Goal: Task Accomplishment & Management: Manage account settings

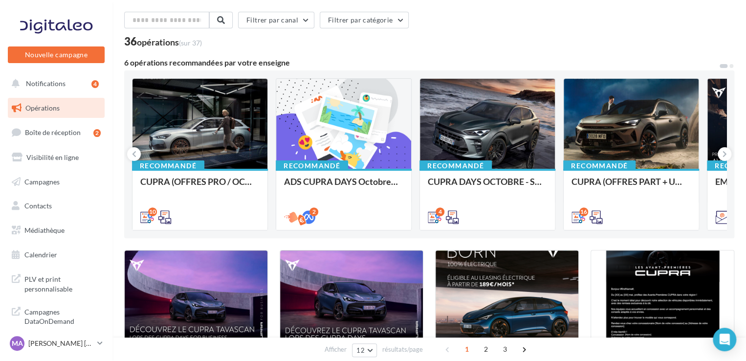
scroll to position [32, 0]
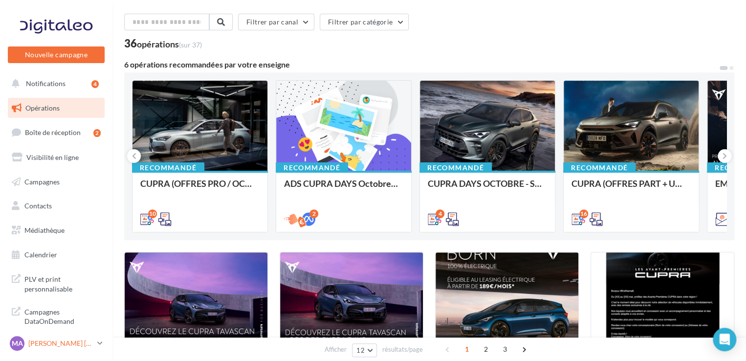
click at [95, 343] on link "MA Mishelle ALEGRE CANALES cupra_coignieres" at bounding box center [56, 343] width 97 height 19
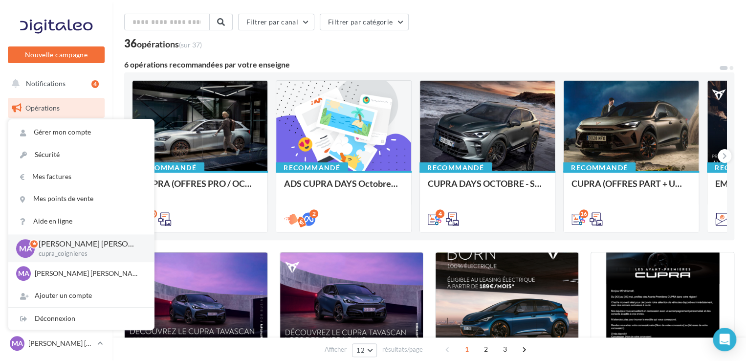
click at [424, 61] on div "6 opérations recommandées par votre enseigne" at bounding box center [421, 65] width 594 height 8
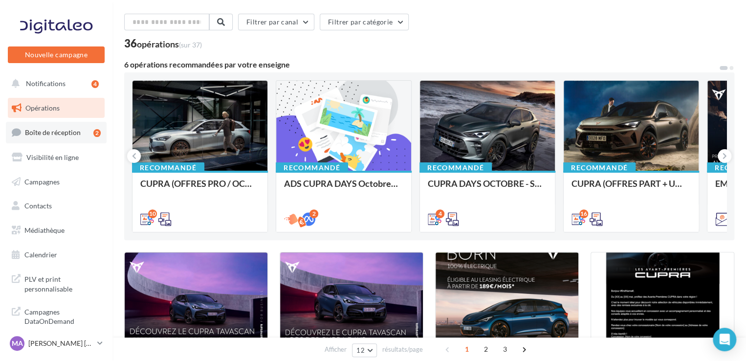
click at [24, 133] on link "Boîte de réception 2" at bounding box center [56, 132] width 101 height 21
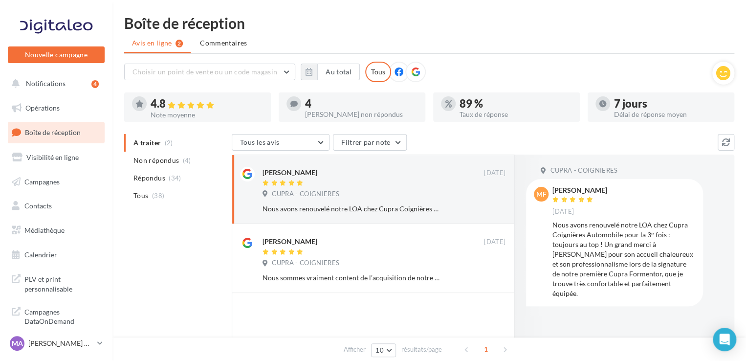
click at [177, 147] on ul "A traiter (2) Non répondus (4) Répondus (34) Tous (38)" at bounding box center [176, 169] width 104 height 70
click at [164, 144] on ul "A traiter (2) Non répondus (4) Répondus (34) Tous (38)" at bounding box center [176, 169] width 104 height 70
